Goal: Entertainment & Leisure: Browse casually

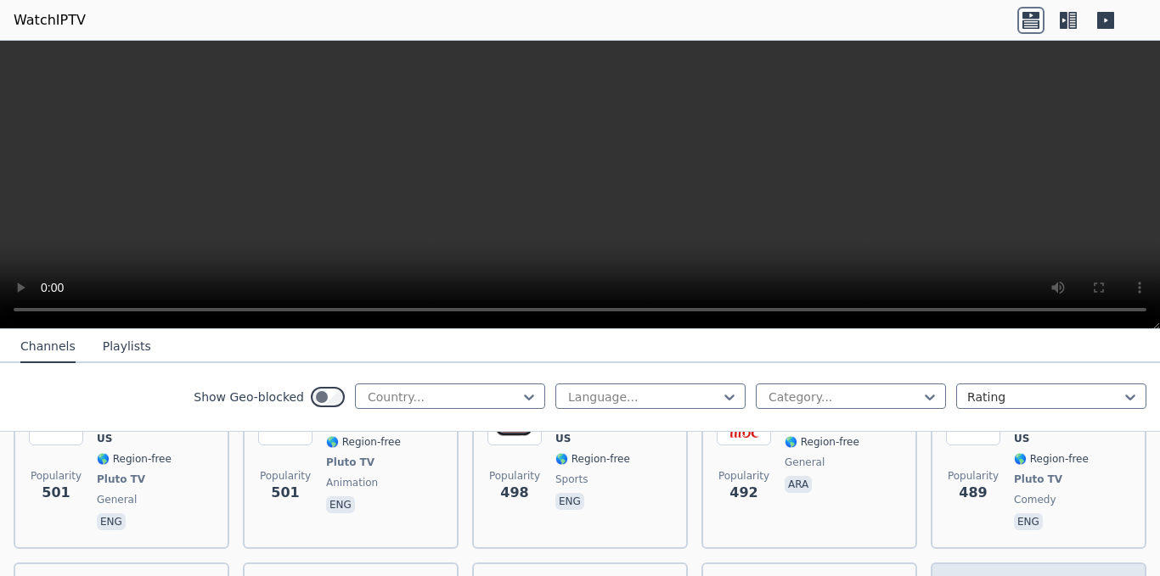
scroll to position [5469, 0]
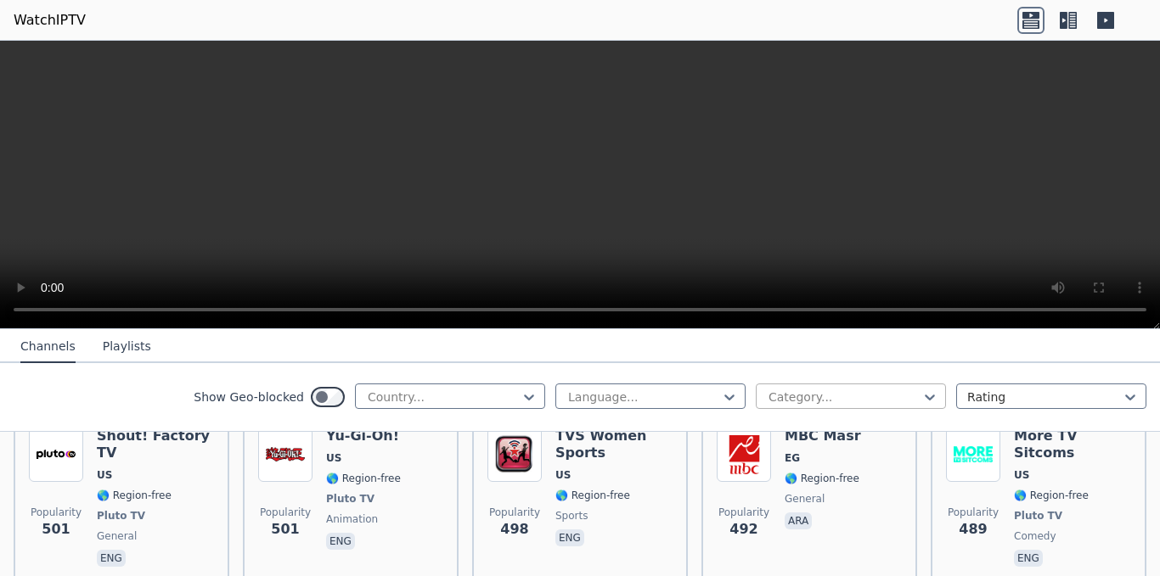
click at [846, 394] on div at bounding box center [844, 397] width 155 height 17
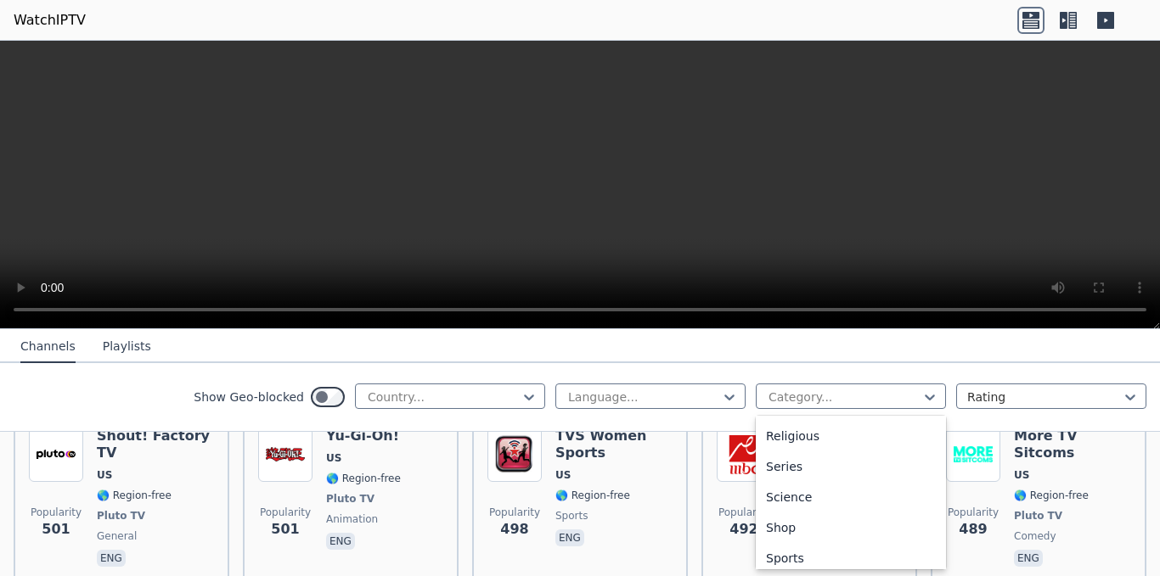
scroll to position [616, 0]
click at [826, 558] on div "Sports" at bounding box center [851, 552] width 190 height 31
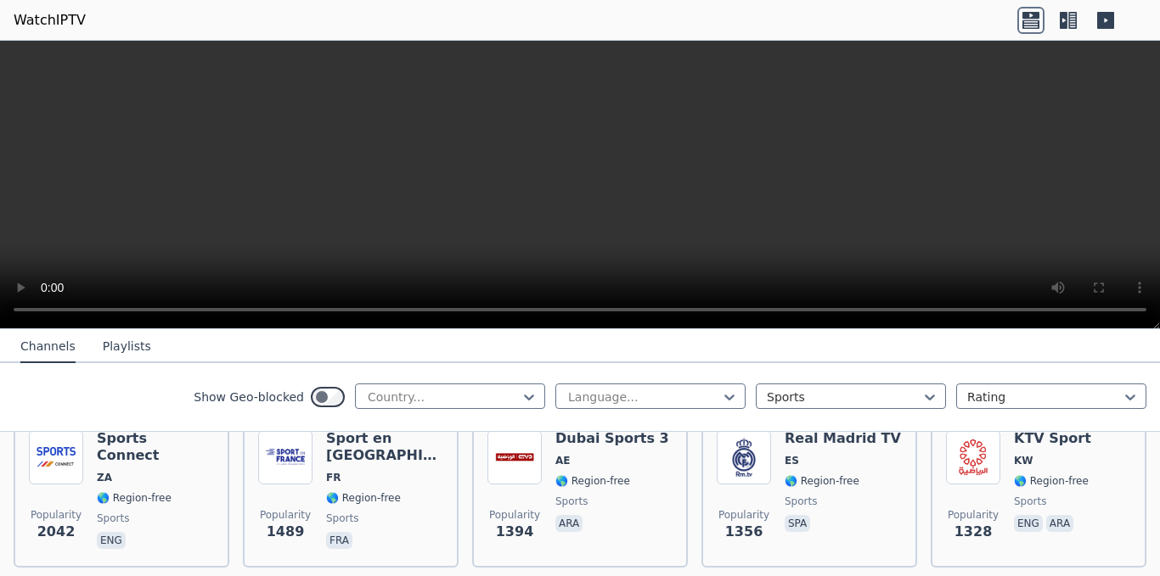
scroll to position [300, 0]
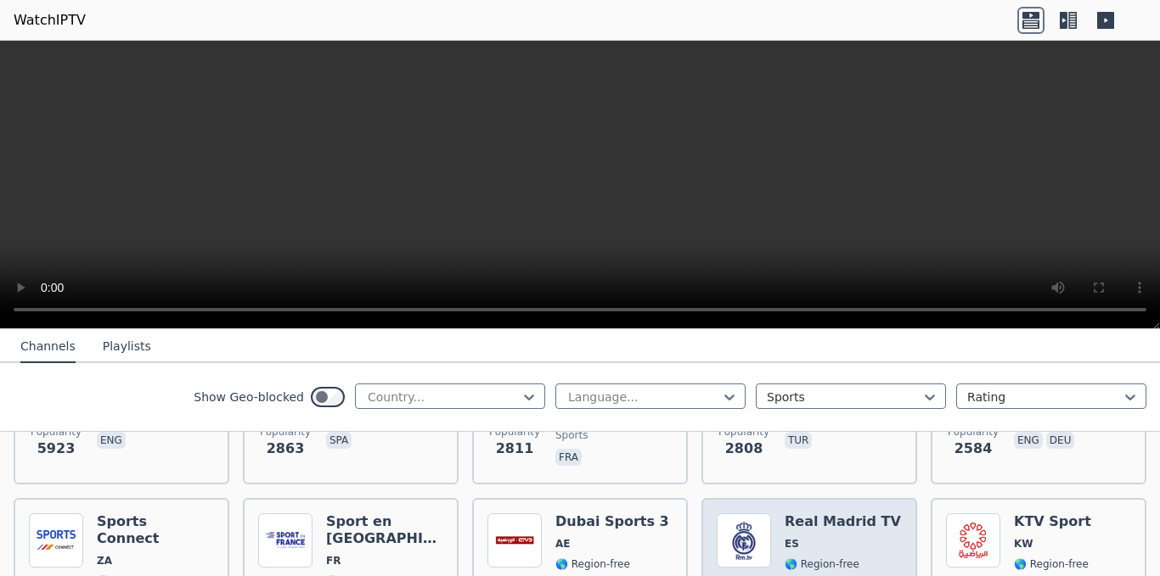
click at [801, 537] on span "ES" at bounding box center [842, 544] width 116 height 14
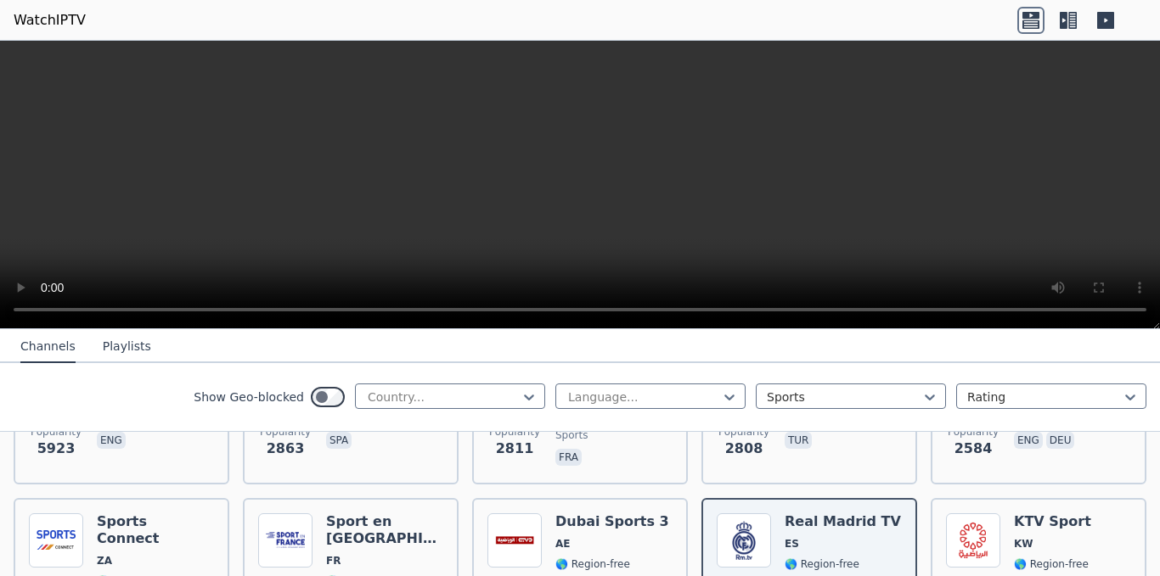
click at [917, 176] on video at bounding box center [580, 185] width 1160 height 289
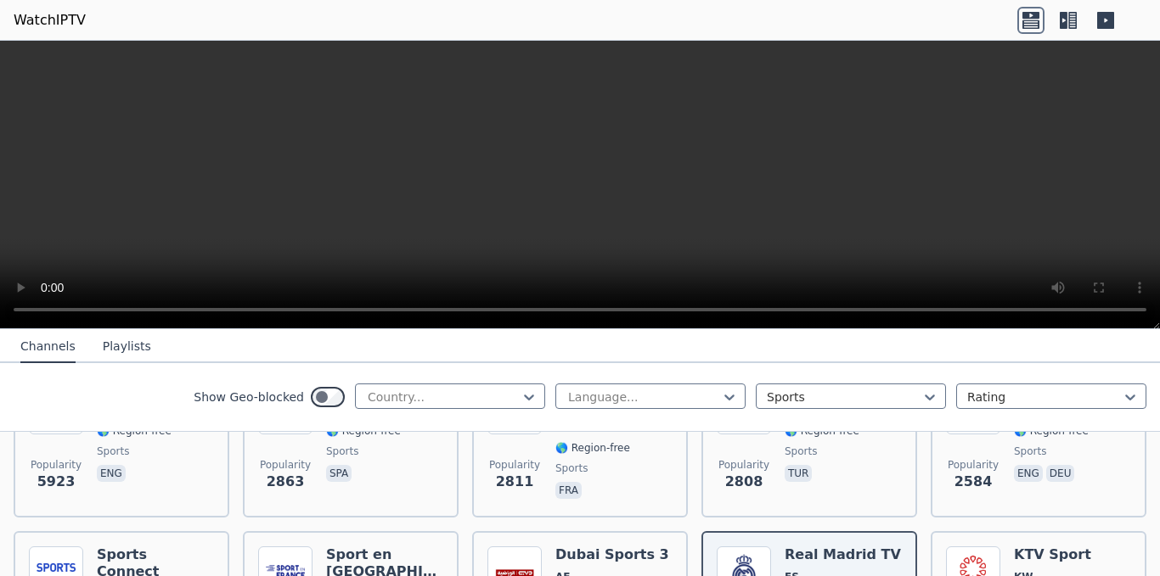
scroll to position [133, 0]
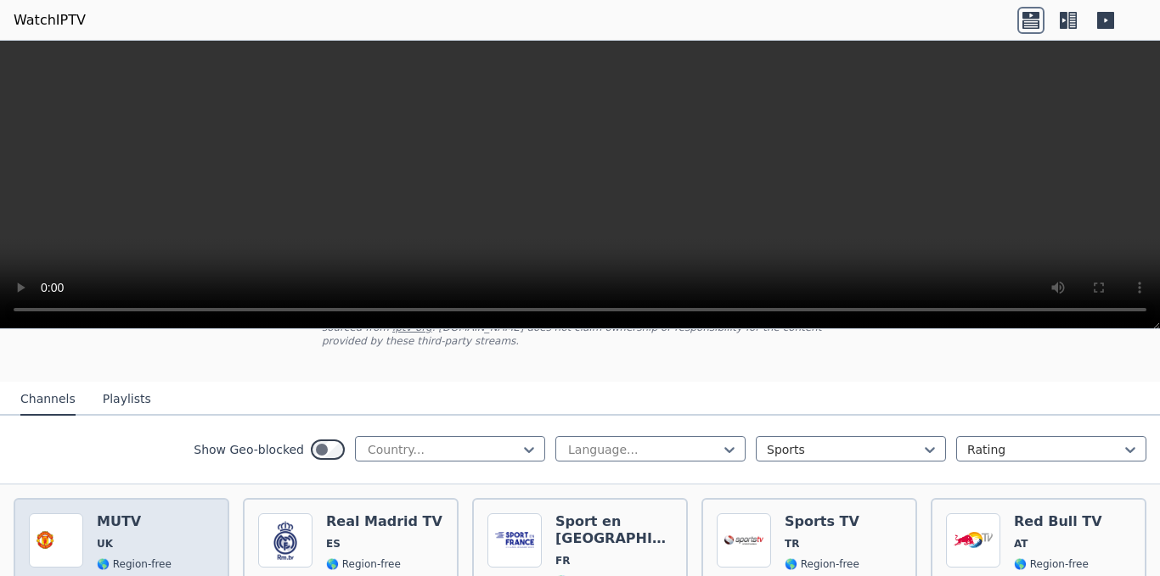
click at [34, 514] on img at bounding box center [56, 541] width 54 height 54
click at [36, 514] on img at bounding box center [56, 541] width 54 height 54
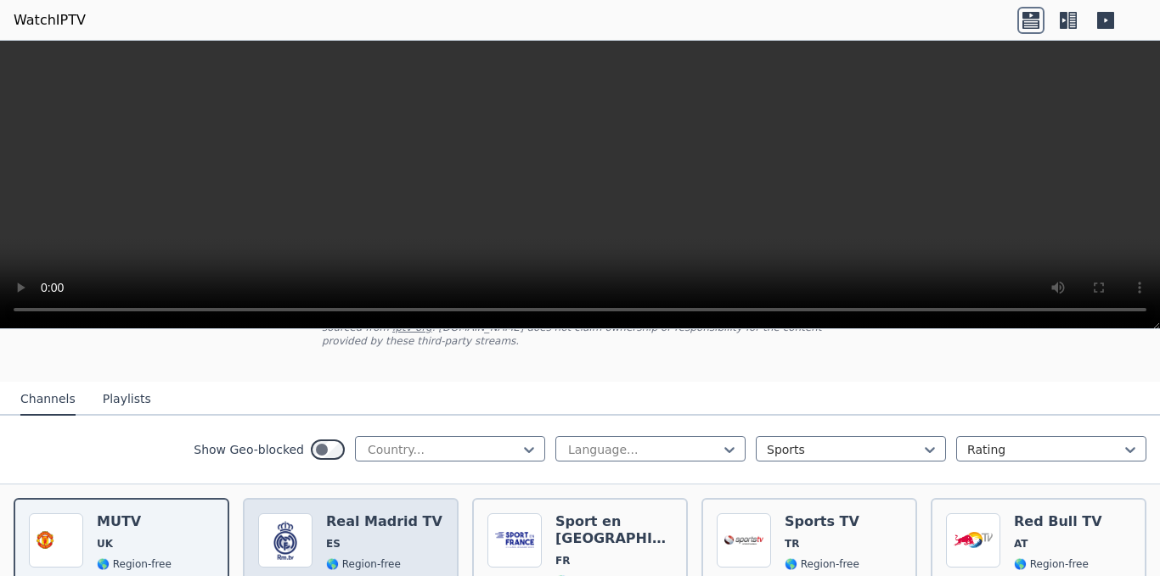
click at [403, 514] on h6 "Real Madrid TV" at bounding box center [384, 522] width 116 height 17
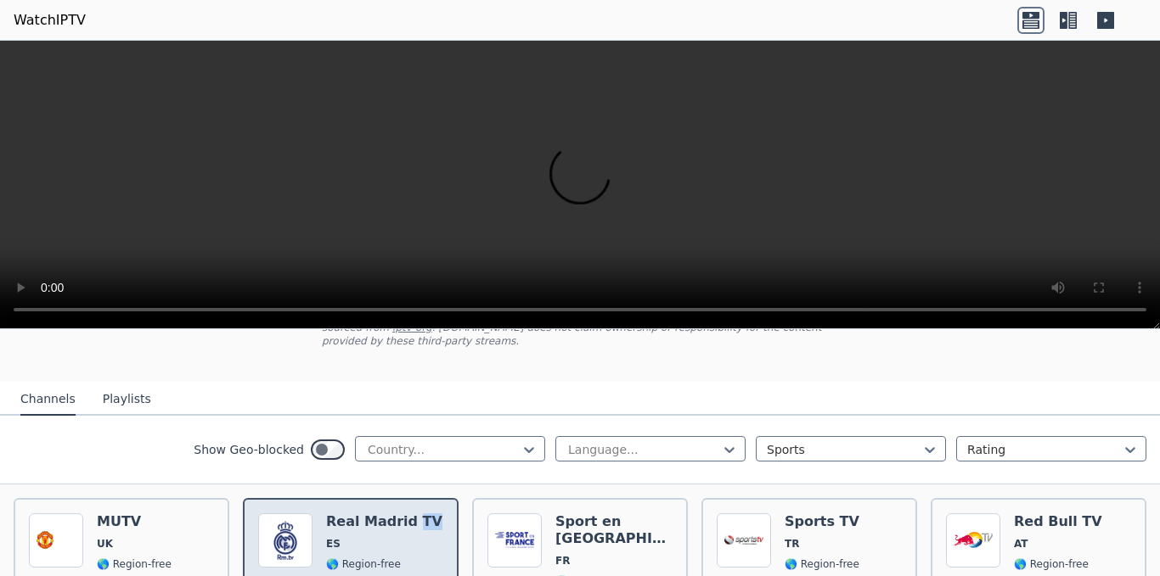
click at [404, 514] on h6 "Real Madrid TV" at bounding box center [384, 522] width 116 height 17
click at [323, 526] on div "Popularity 2863 Real Madrid TV ES 🌎 Region-free sports spa" at bounding box center [350, 575] width 185 height 122
click at [326, 537] on span "ES" at bounding box center [333, 544] width 14 height 14
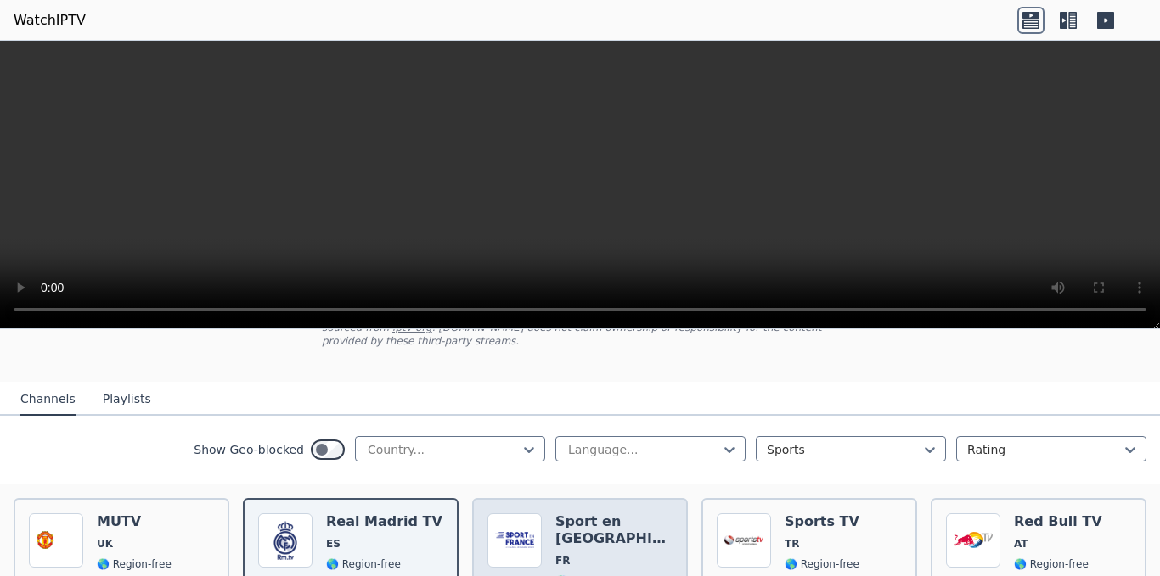
click at [584, 514] on h6 "Sport en [GEOGRAPHIC_DATA]" at bounding box center [613, 531] width 117 height 34
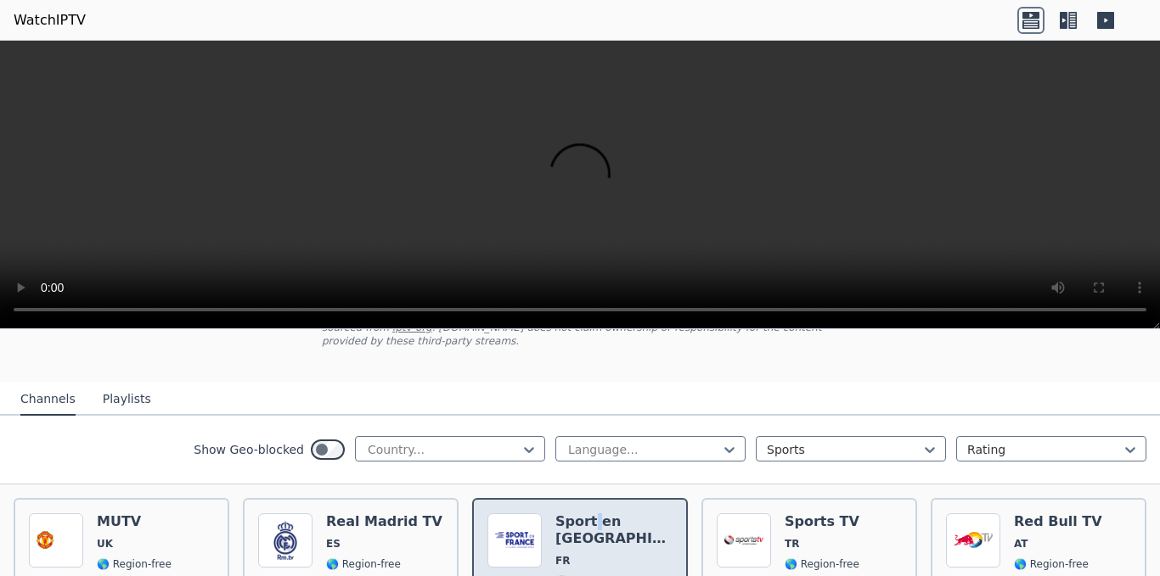
click at [585, 514] on h6 "Sport en [GEOGRAPHIC_DATA]" at bounding box center [613, 531] width 117 height 34
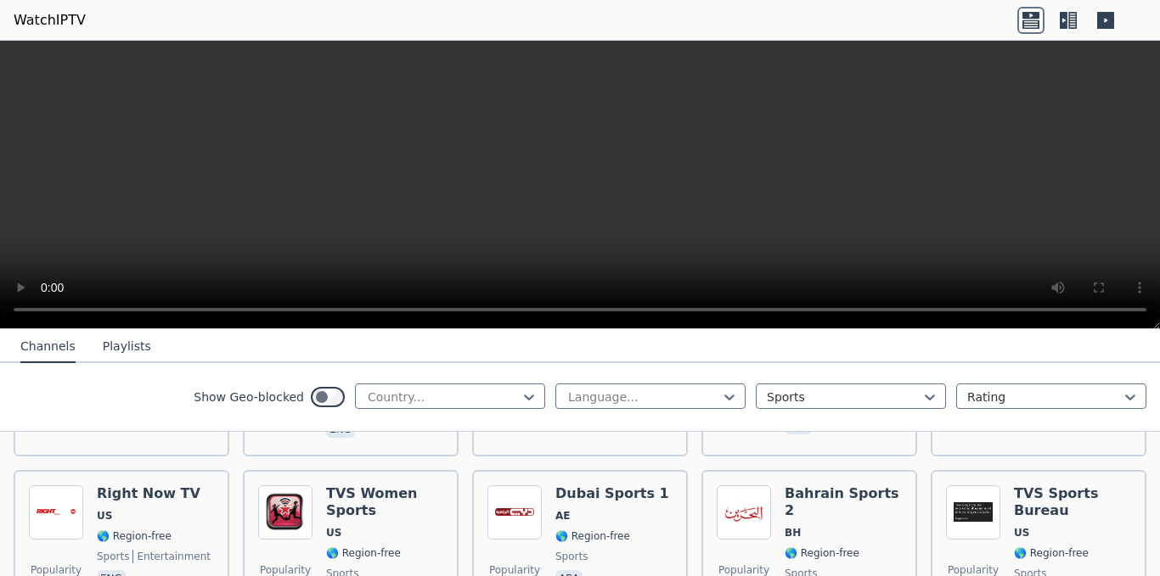
scroll to position [1200, 0]
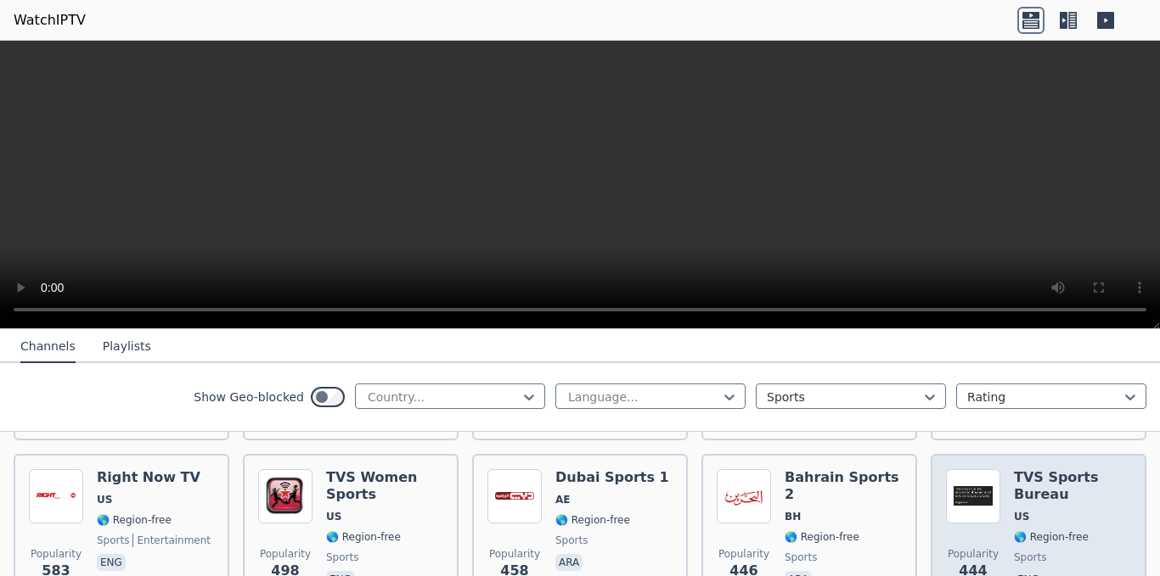
click at [968, 500] on div "Popularity 444" at bounding box center [973, 530] width 54 height 122
click at [1045, 531] on span "🌎 Region-free" at bounding box center [1051, 538] width 75 height 14
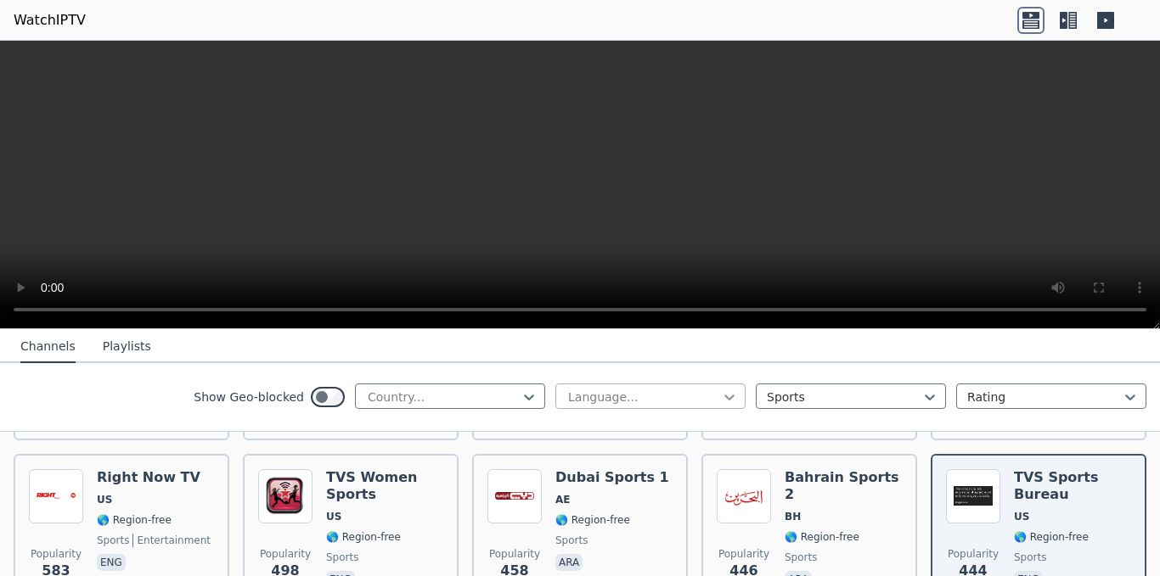
click at [721, 394] on icon at bounding box center [729, 397] width 17 height 17
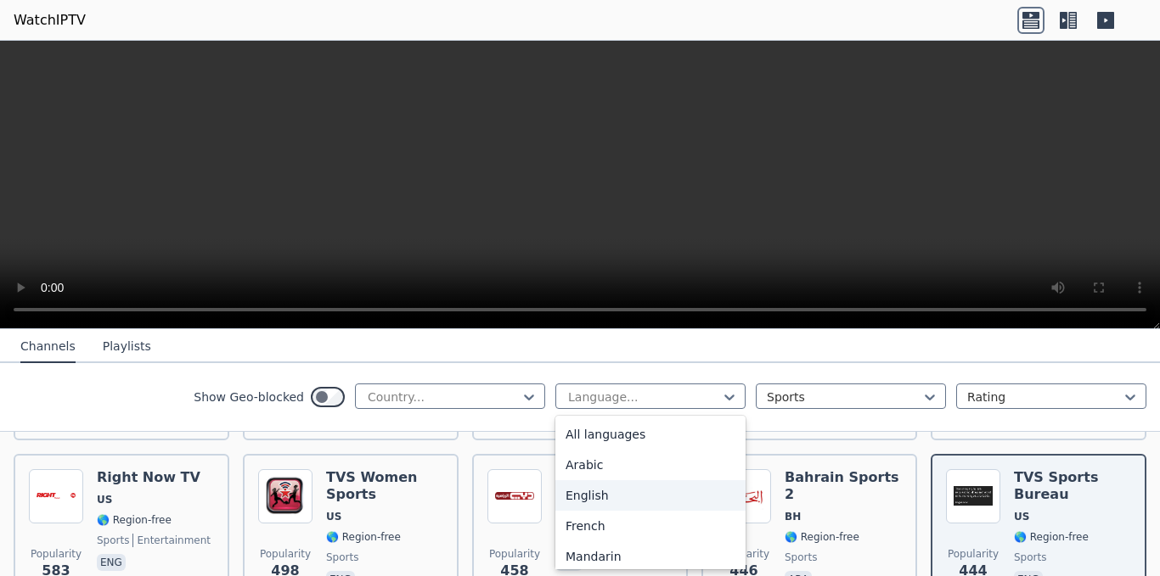
click at [660, 497] on div "English" at bounding box center [650, 496] width 190 height 31
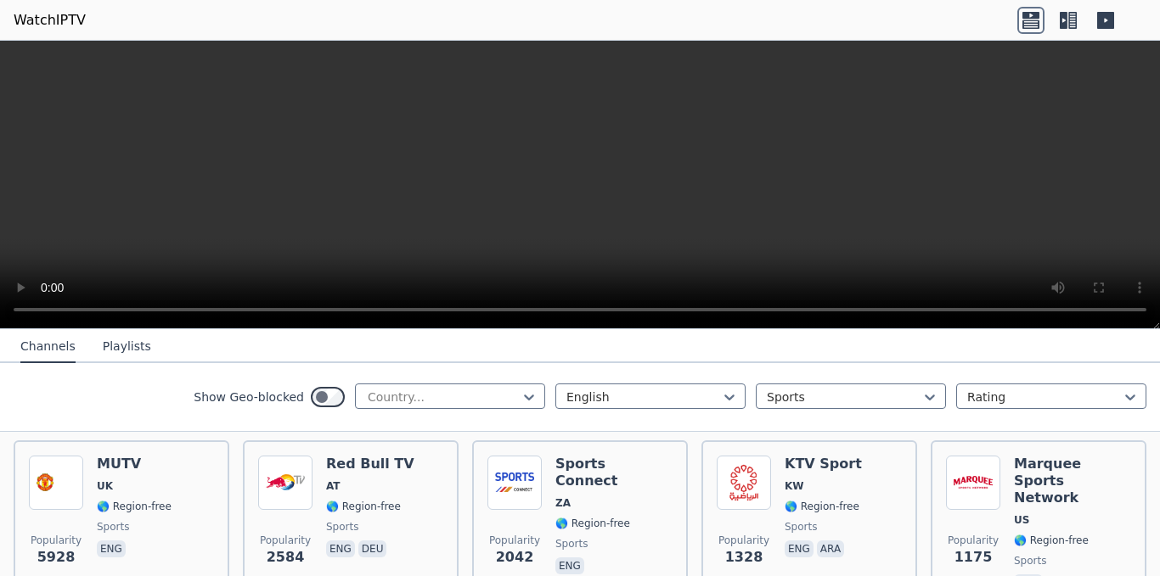
scroll to position [183, 0]
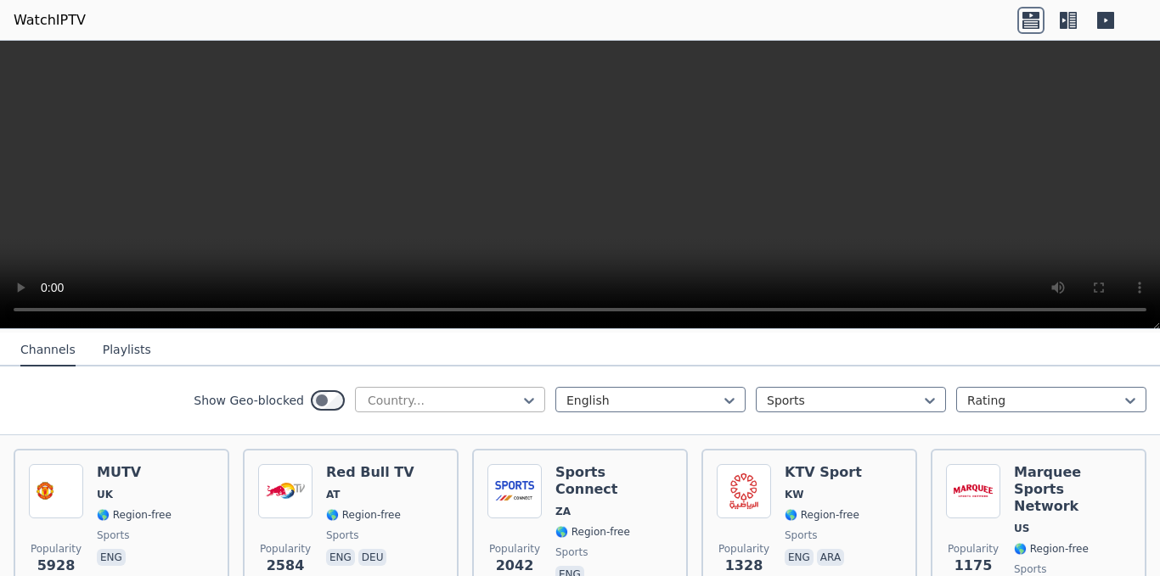
click at [526, 391] on div "Country..." at bounding box center [450, 399] width 190 height 25
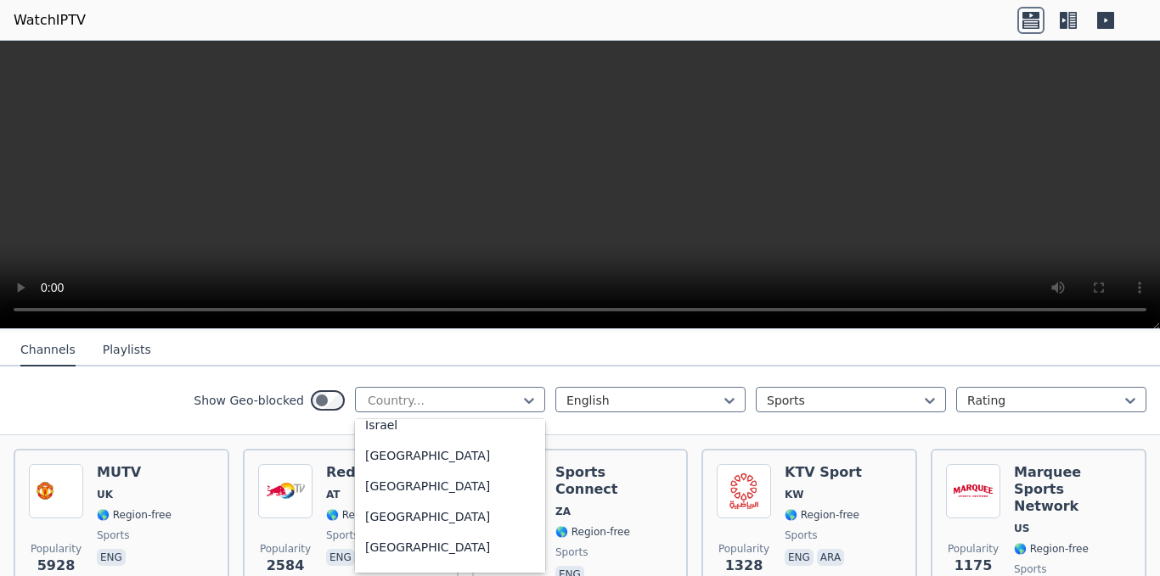
scroll to position [2601, 0]
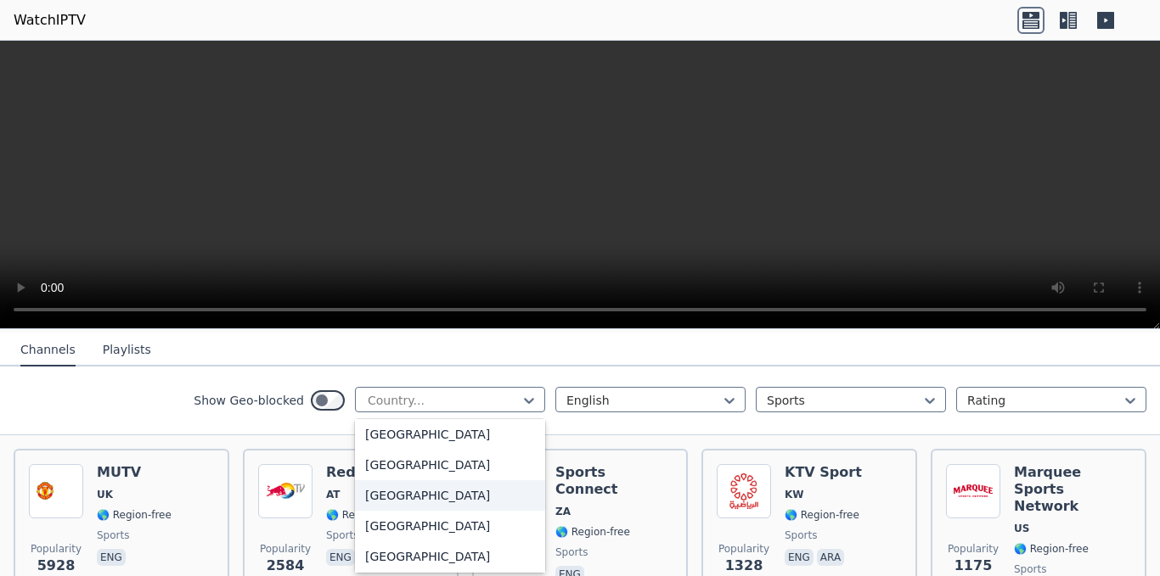
click at [451, 511] on div "[GEOGRAPHIC_DATA]" at bounding box center [450, 496] width 190 height 31
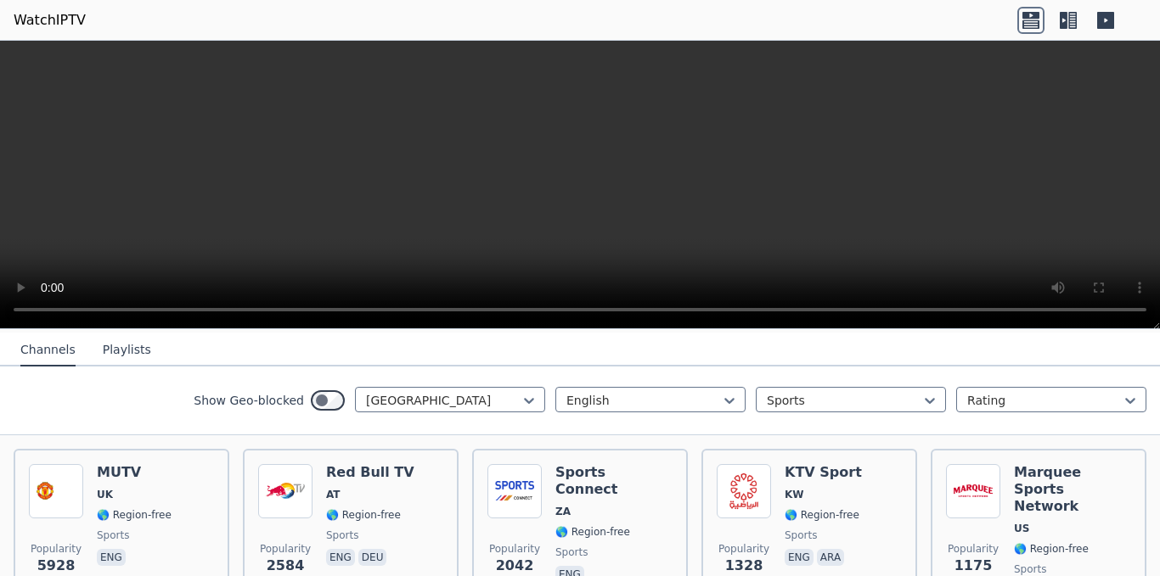
scroll to position [112, 0]
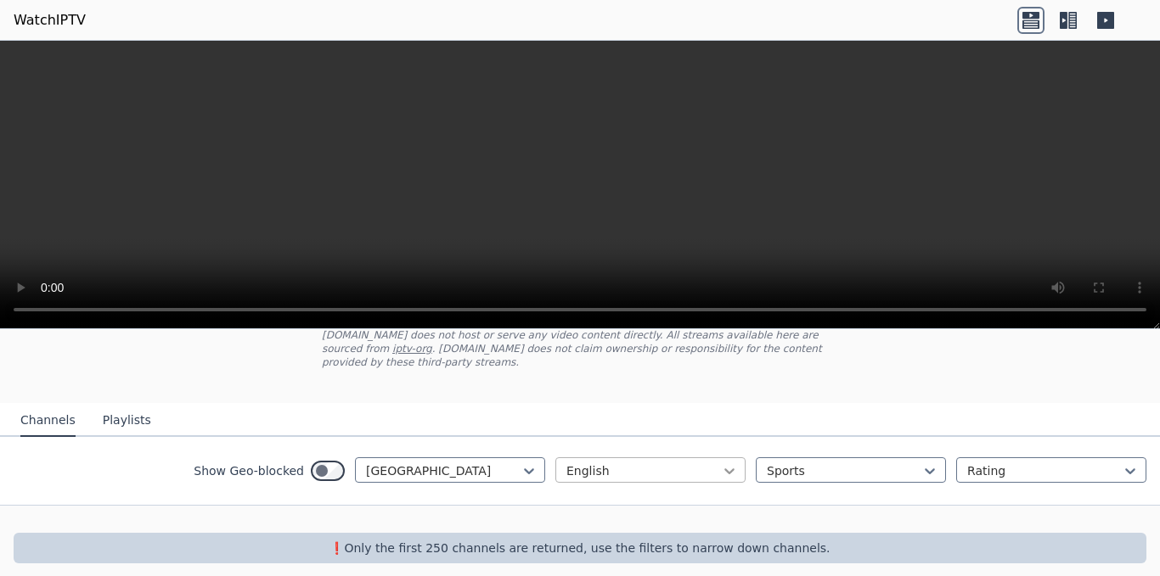
click at [721, 463] on icon at bounding box center [729, 471] width 17 height 17
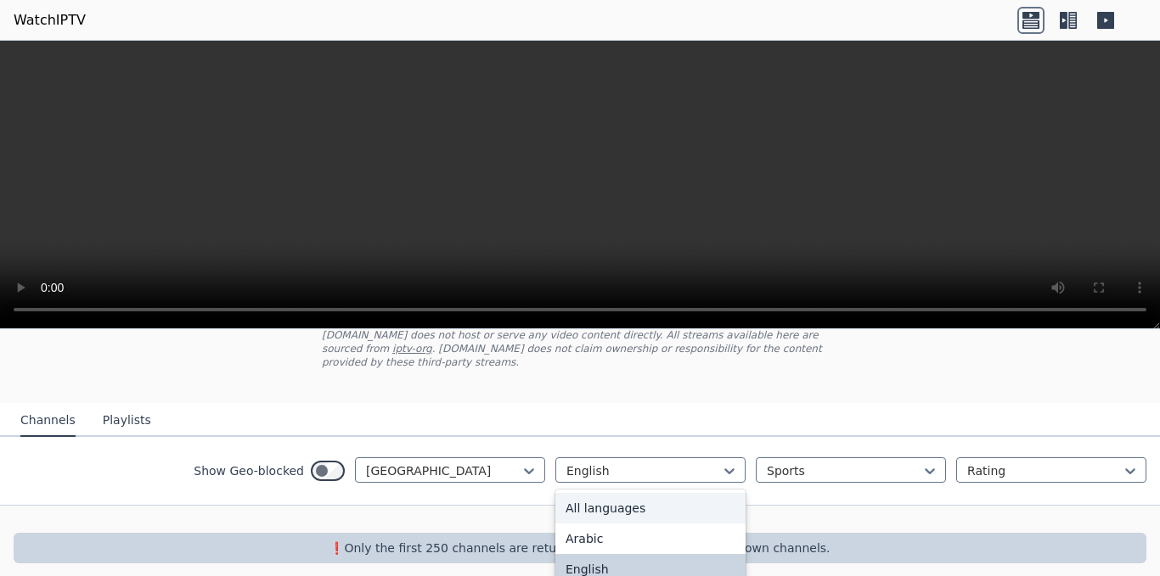
click at [687, 493] on div "All languages" at bounding box center [650, 508] width 190 height 31
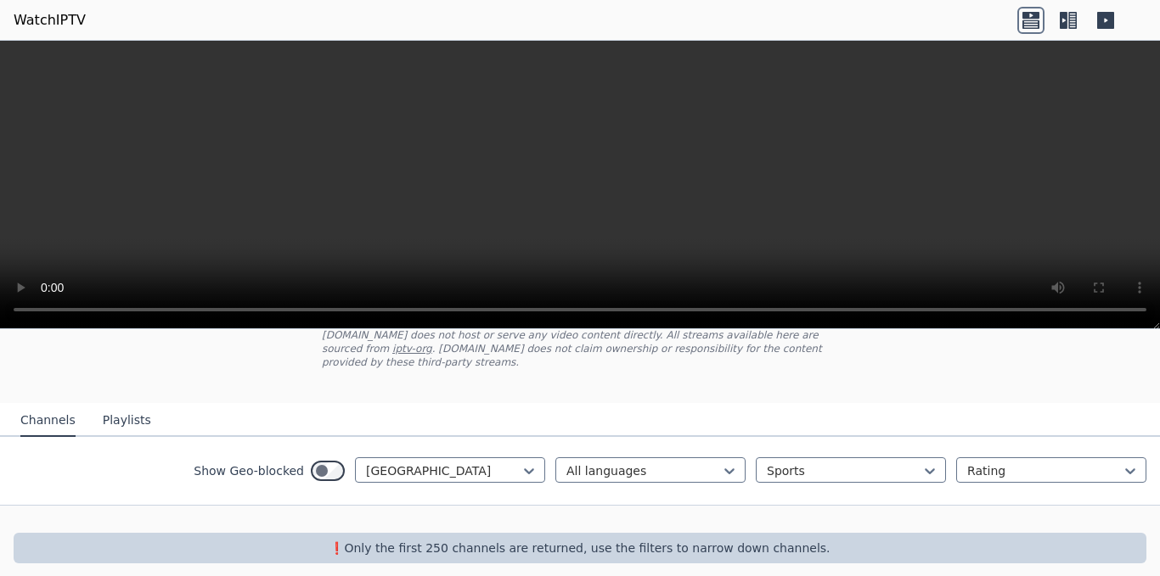
scroll to position [112, 0]
click at [520, 458] on div at bounding box center [528, 470] width 17 height 25
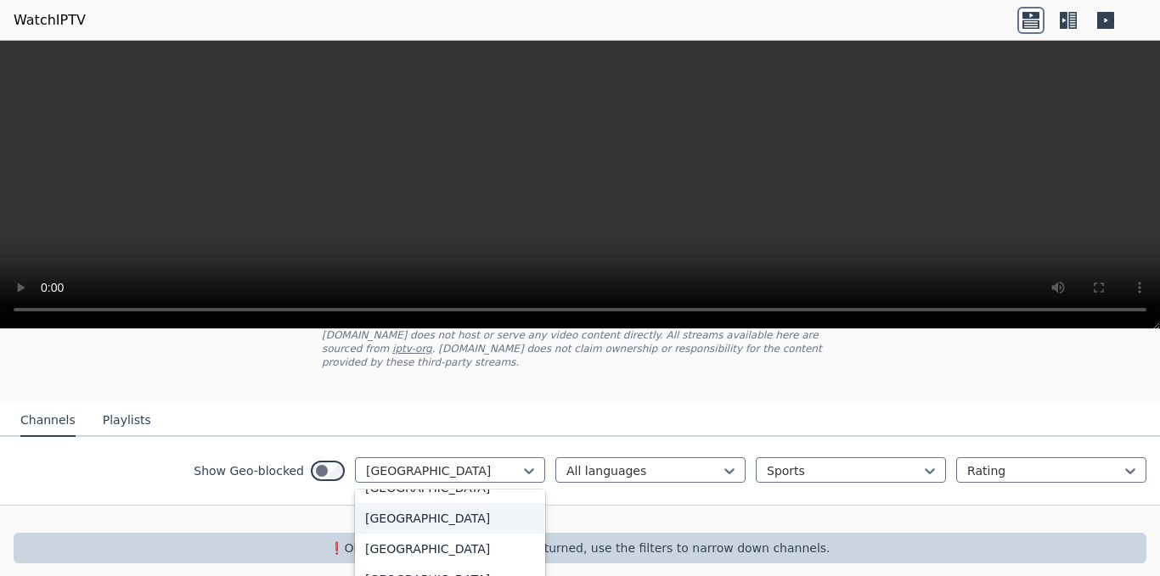
click at [478, 525] on div "[GEOGRAPHIC_DATA]" at bounding box center [450, 518] width 190 height 31
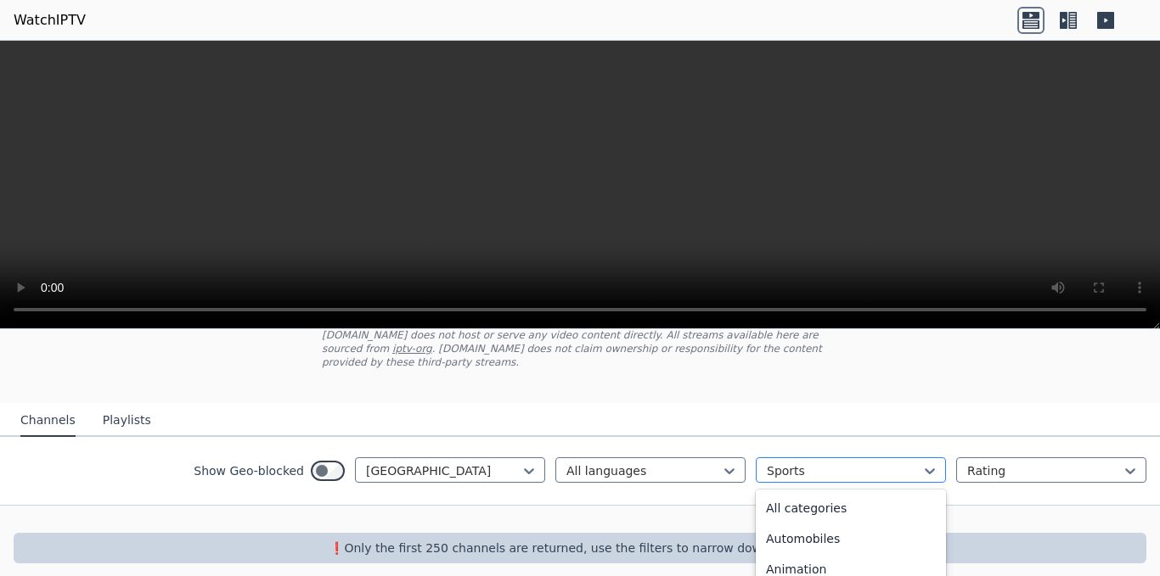
click at [841, 465] on div at bounding box center [844, 471] width 155 height 17
click at [835, 490] on div "News" at bounding box center [851, 505] width 190 height 31
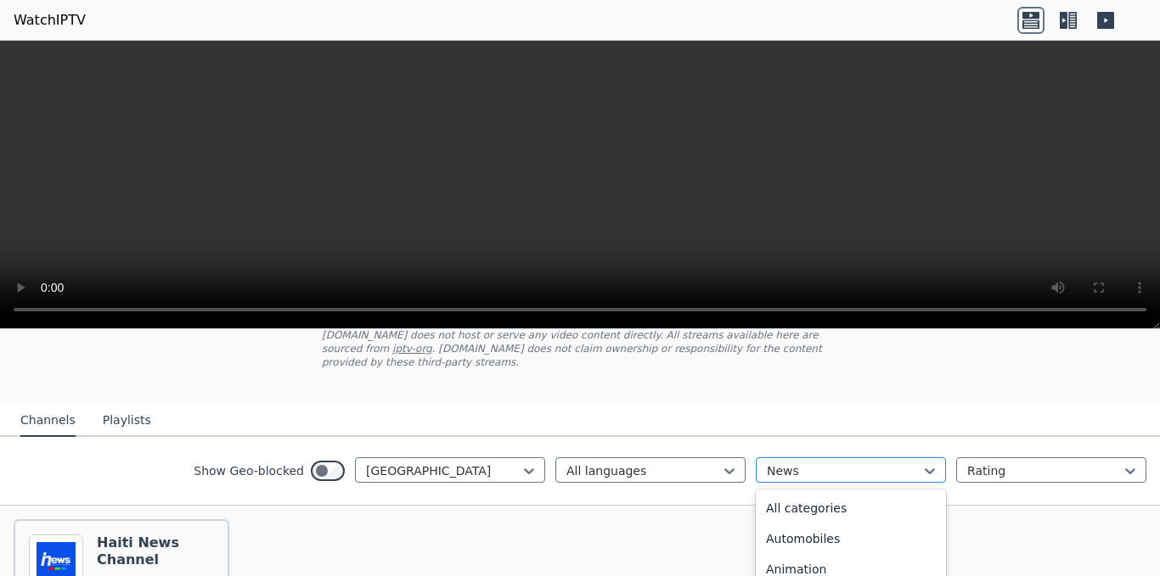
click at [897, 463] on div at bounding box center [844, 471] width 155 height 17
click at [875, 502] on div "Entertainment" at bounding box center [851, 505] width 190 height 31
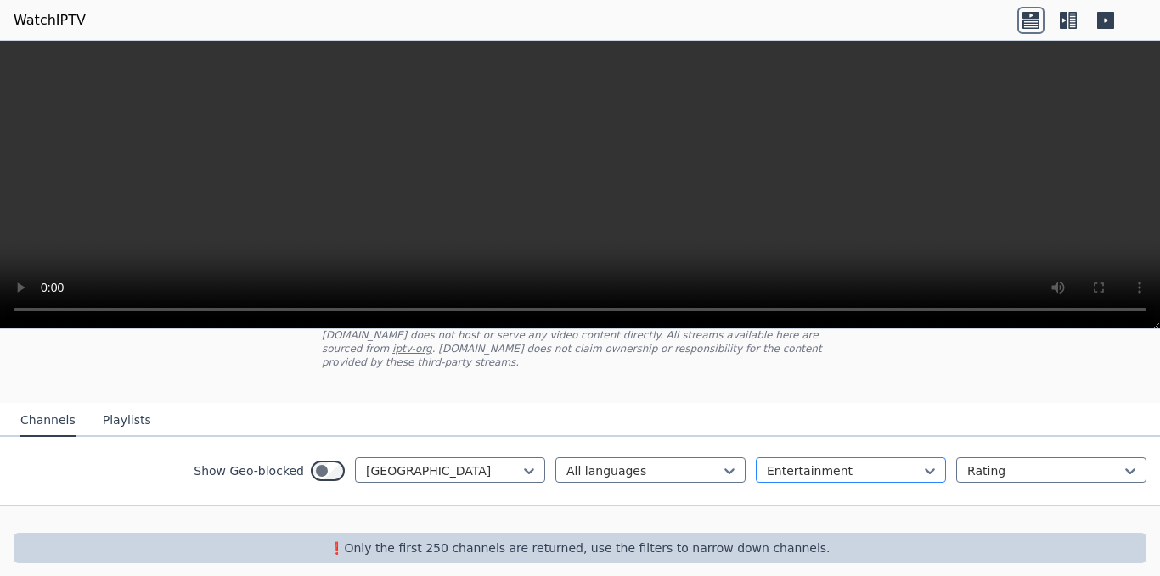
click at [898, 463] on div at bounding box center [844, 471] width 155 height 17
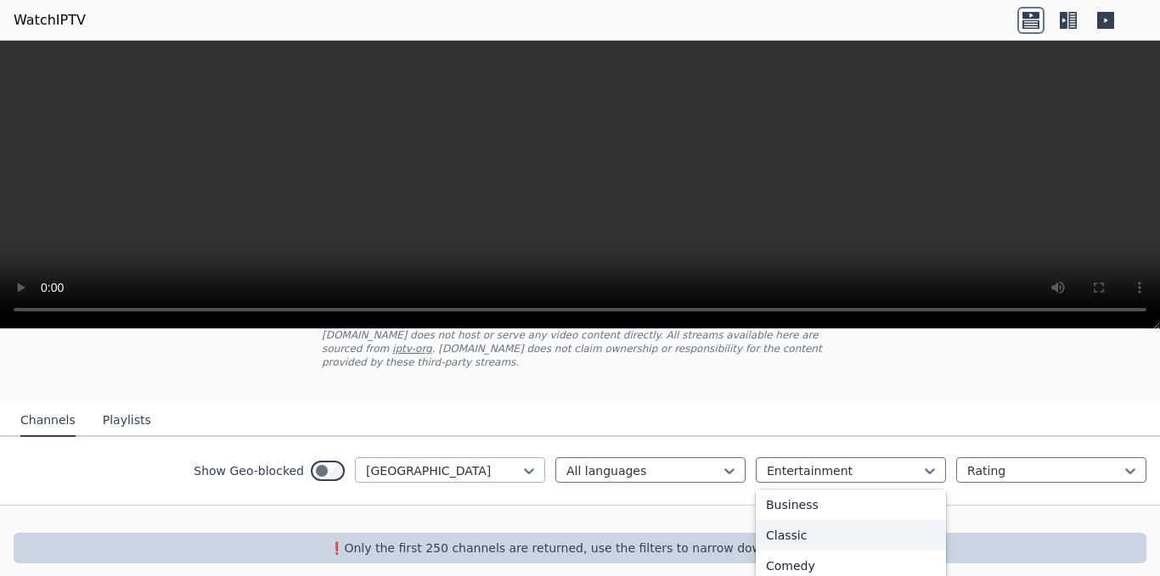
click at [472, 463] on div at bounding box center [443, 471] width 155 height 17
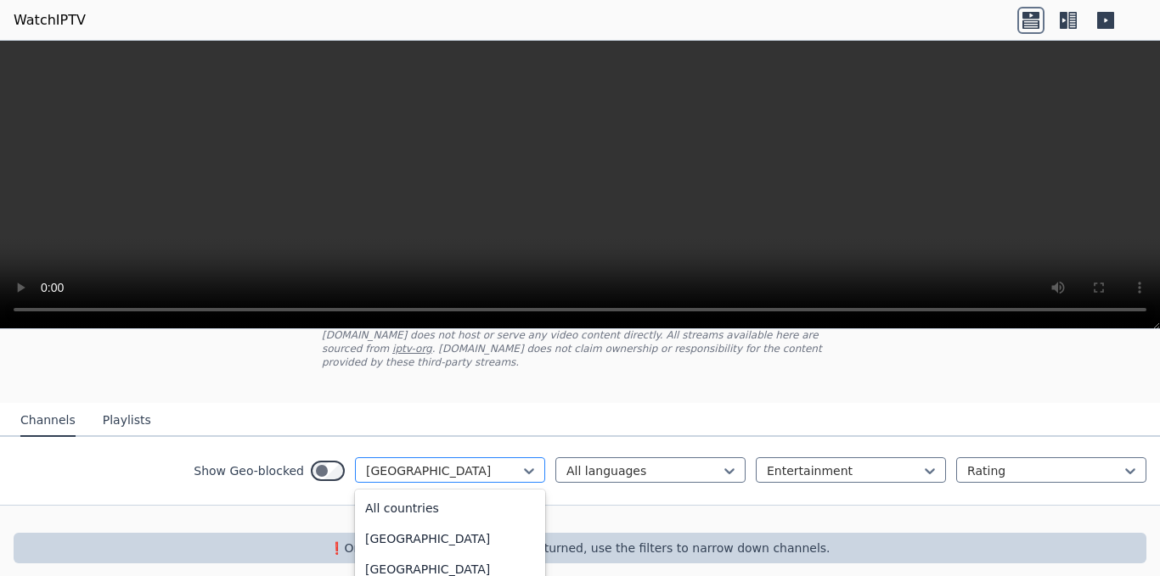
scroll to position [2282, 0]
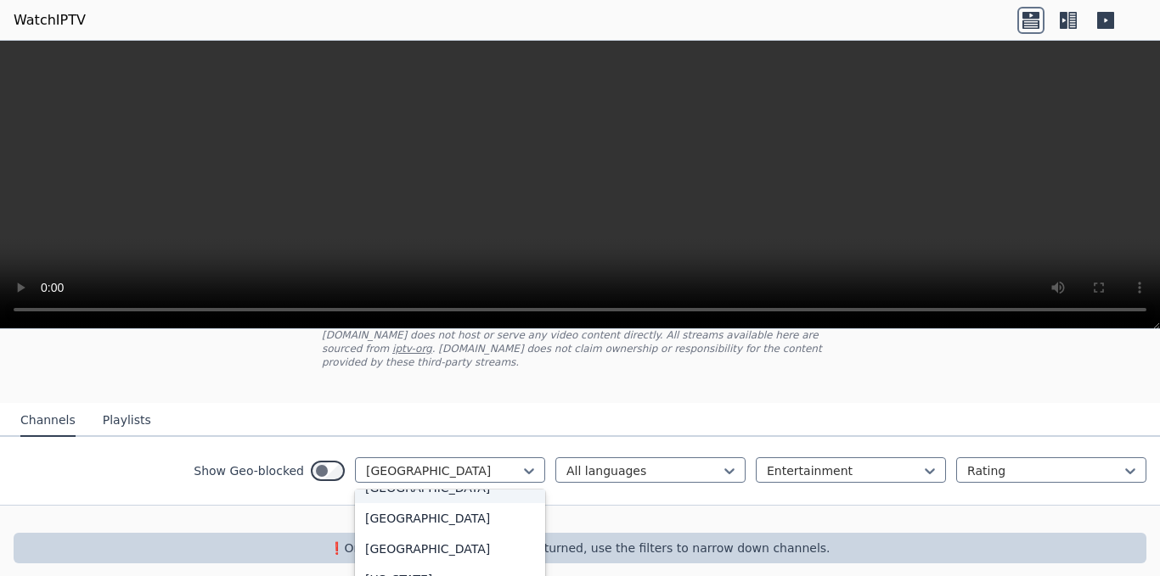
click at [429, 497] on div "[GEOGRAPHIC_DATA]" at bounding box center [450, 488] width 190 height 31
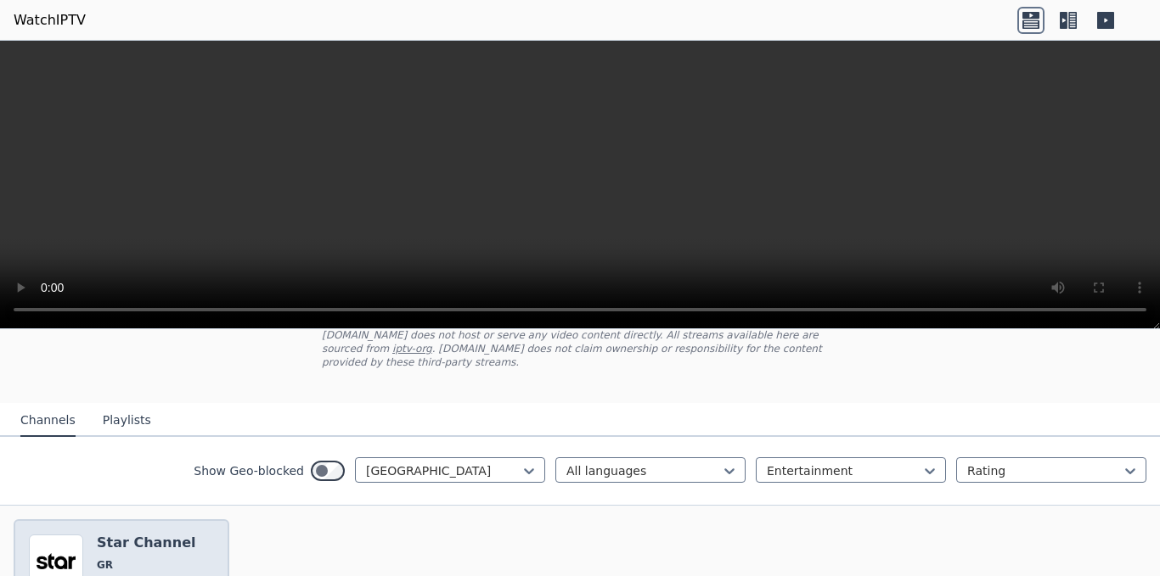
click at [43, 535] on img at bounding box center [56, 562] width 54 height 54
click at [42, 535] on img at bounding box center [56, 562] width 54 height 54
click at [68, 551] on img at bounding box center [56, 562] width 54 height 54
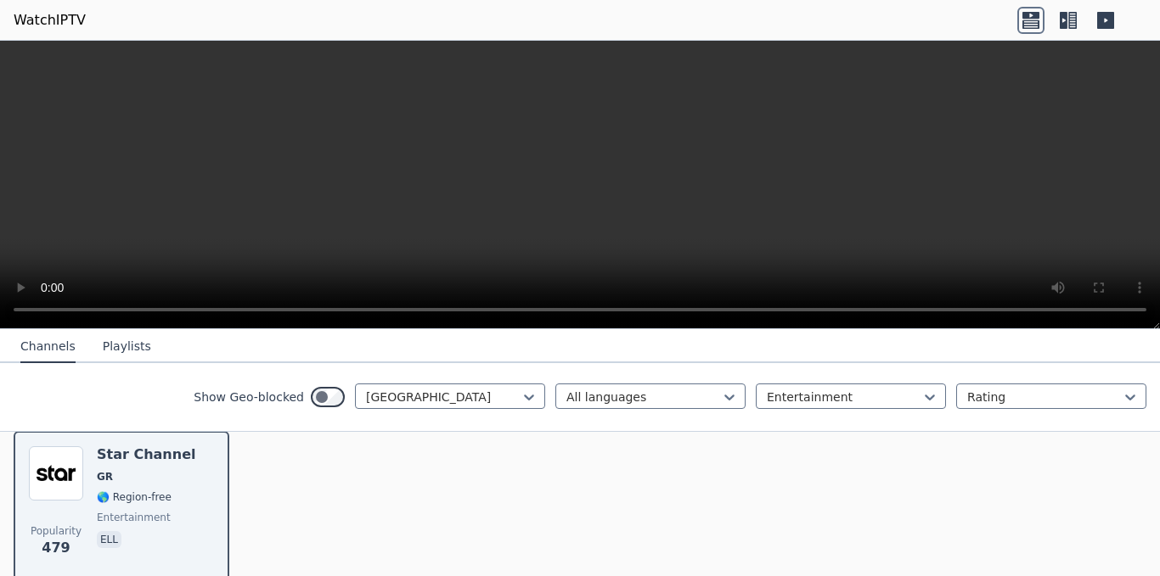
scroll to position [197, 0]
click at [421, 400] on div at bounding box center [443, 397] width 155 height 17
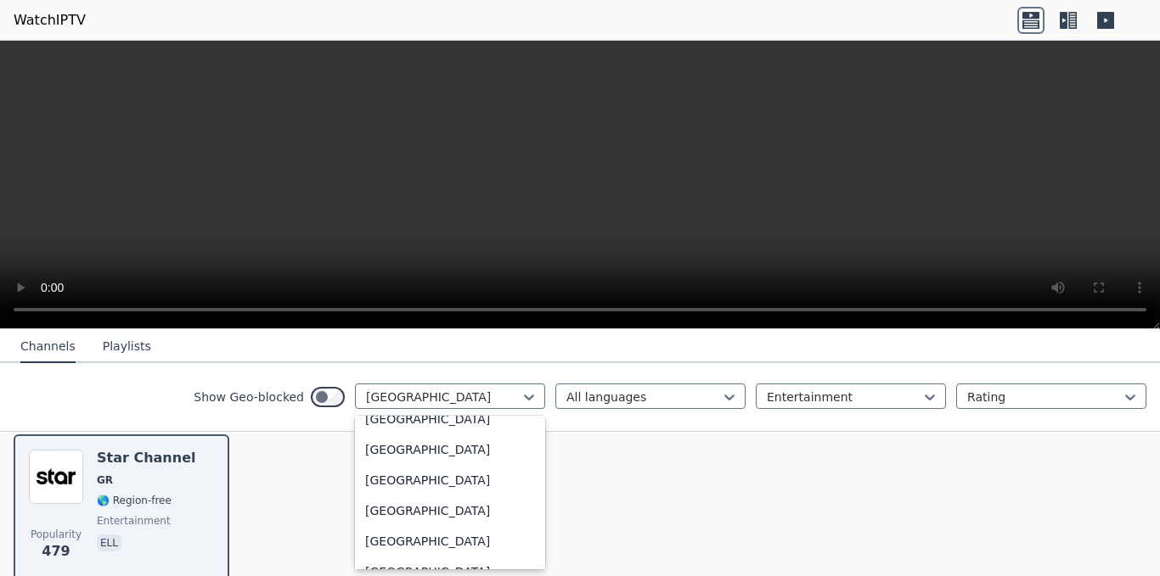
scroll to position [0, 0]
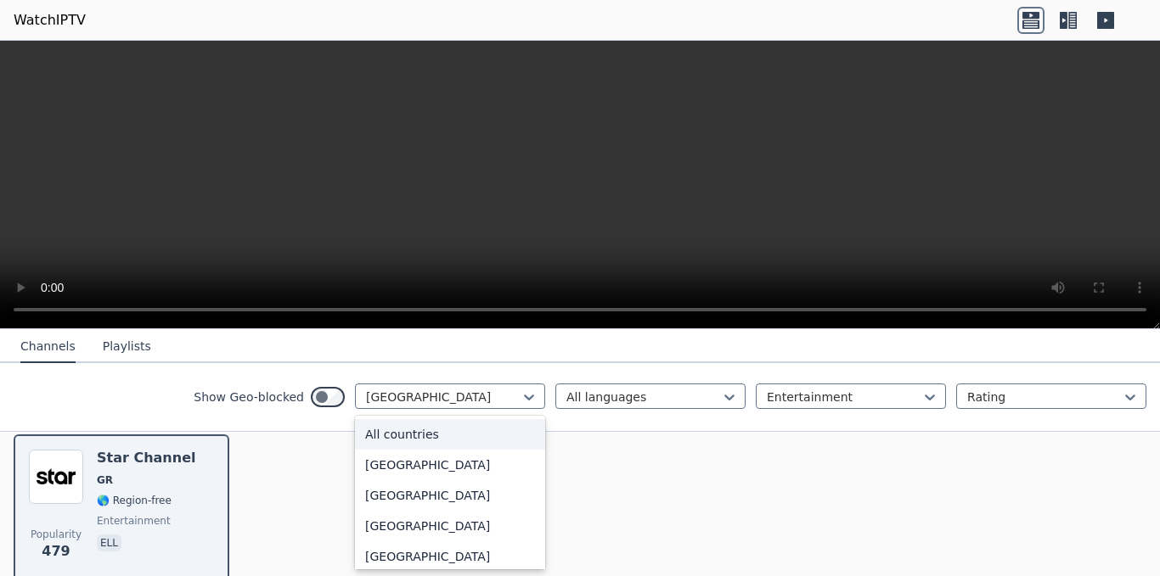
click at [497, 435] on div "All countries" at bounding box center [450, 434] width 190 height 31
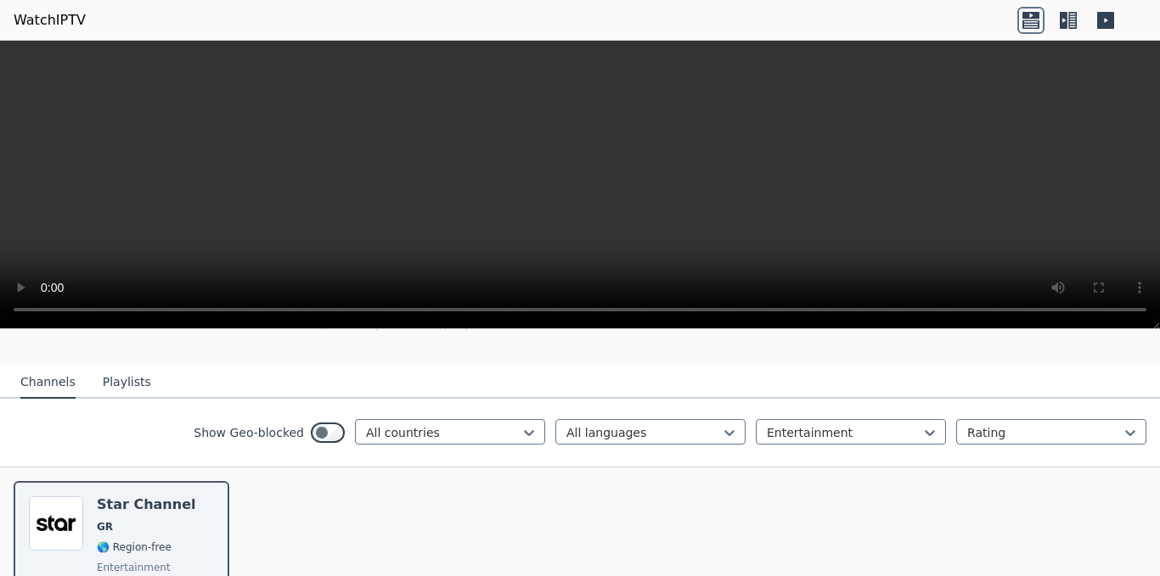
scroll to position [265, 0]
